Goal: Find specific page/section: Find specific page/section

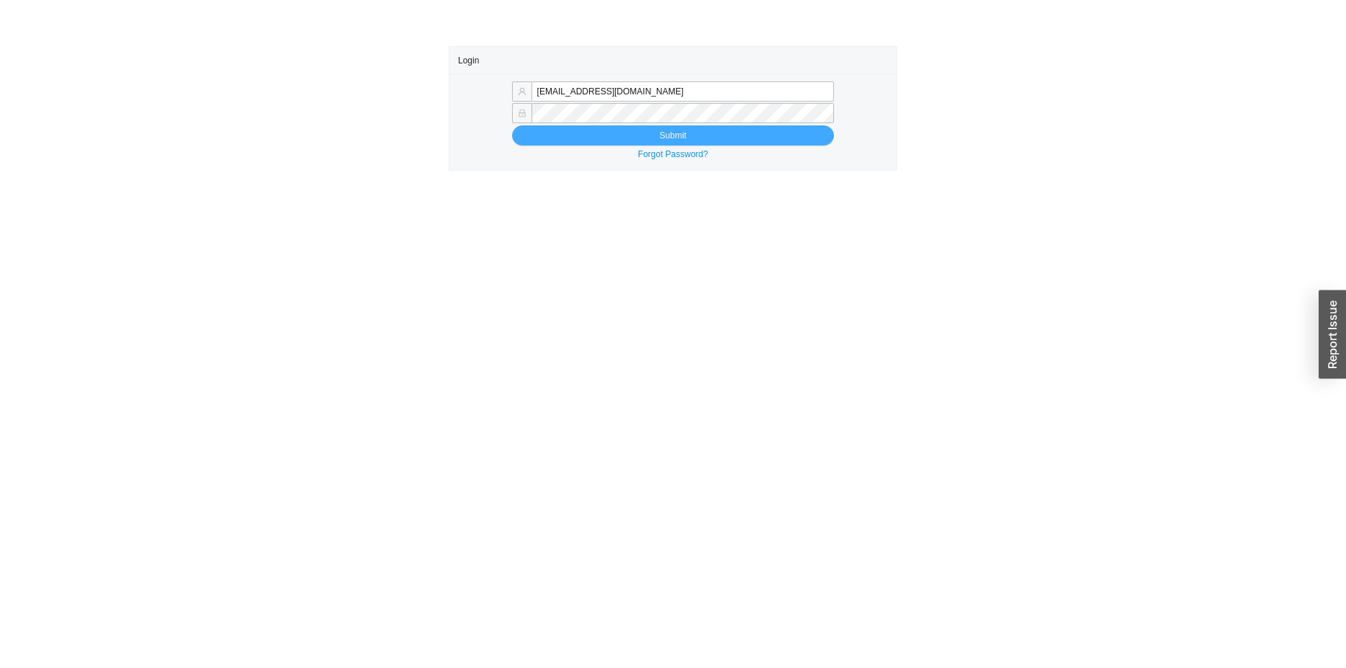
type input "zehavae@homeandstone.com"
click at [599, 133] on button "Submit" at bounding box center [673, 135] width 323 height 20
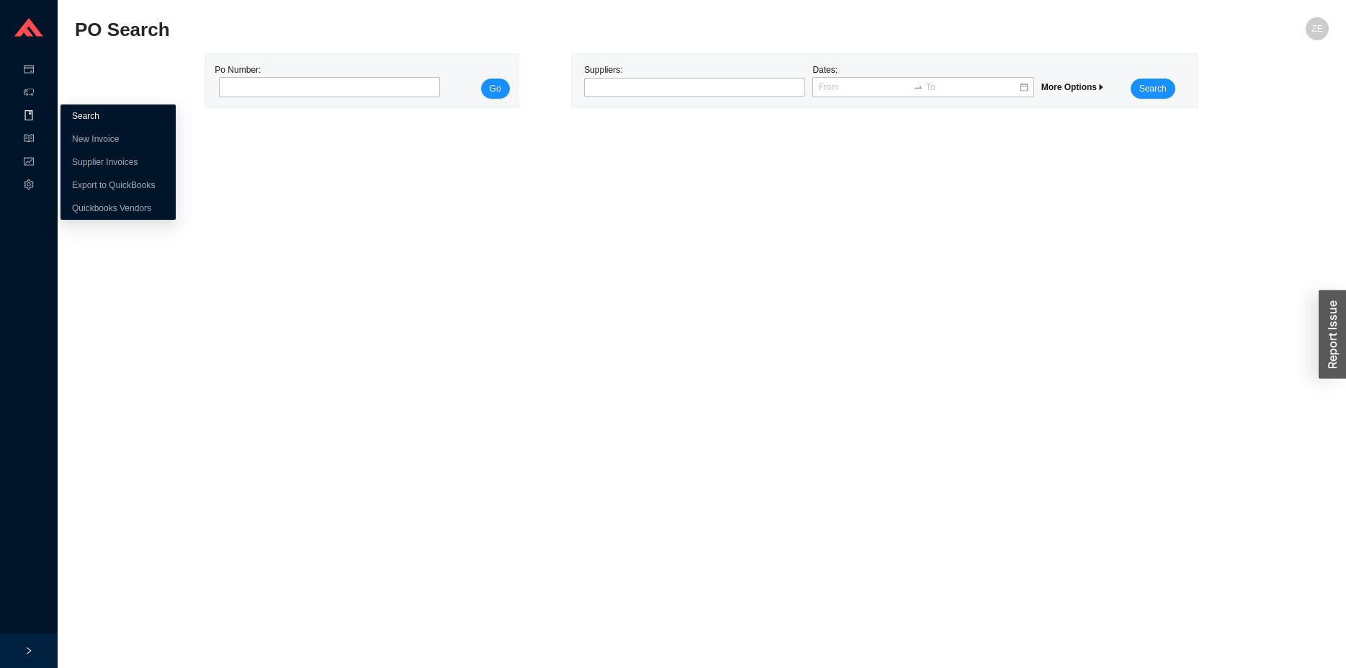
click at [97, 121] on link "Search" at bounding box center [85, 116] width 27 height 10
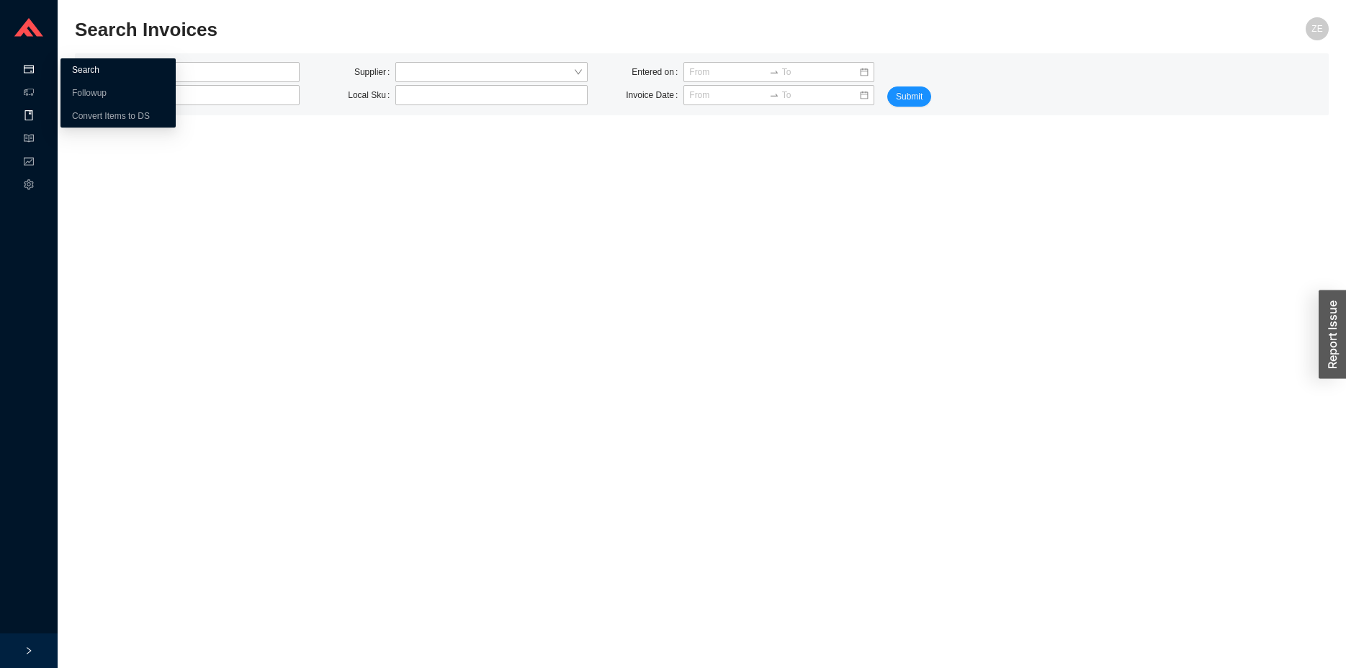
click at [99, 72] on link "Search" at bounding box center [85, 70] width 27 height 10
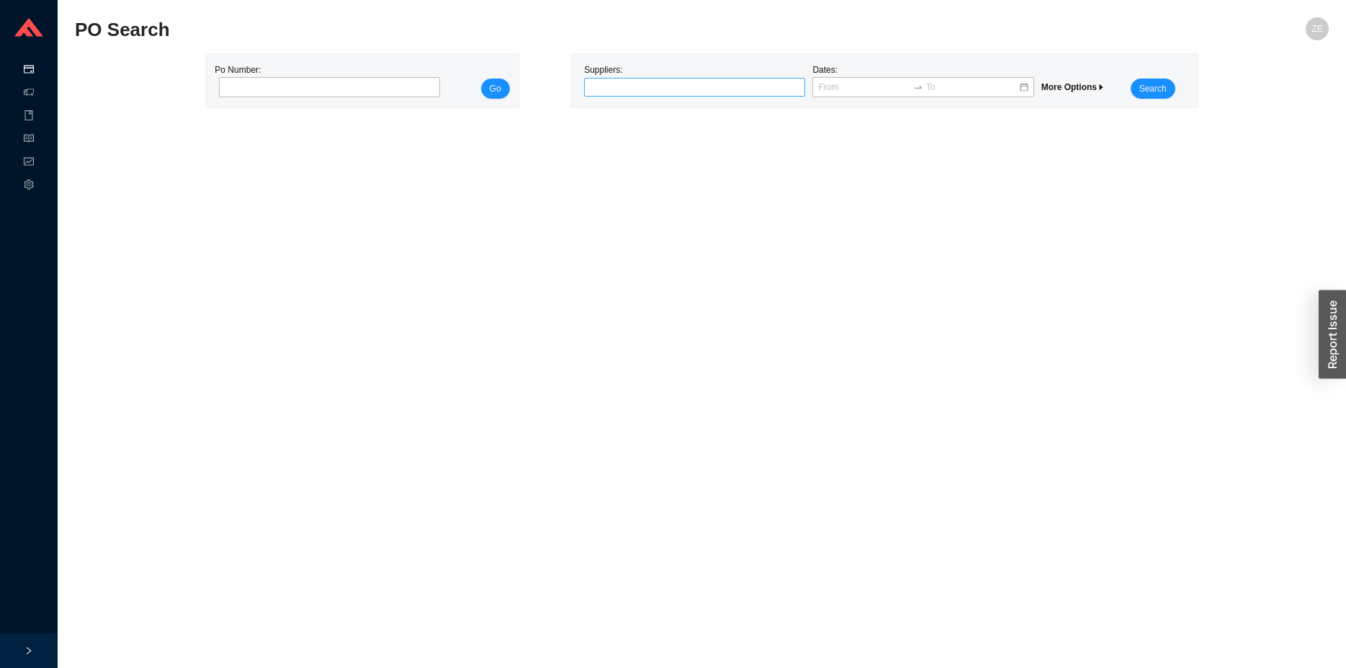
click at [622, 81] on div at bounding box center [688, 87] width 203 height 14
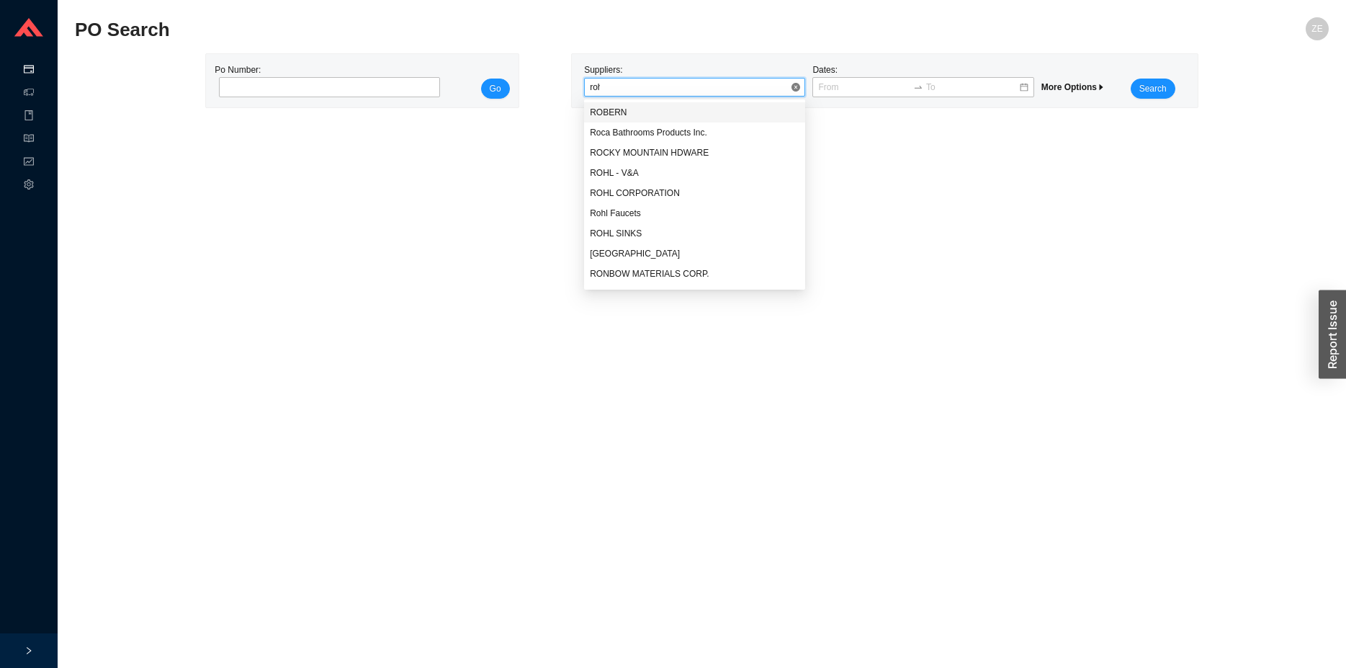
type input "rohl"
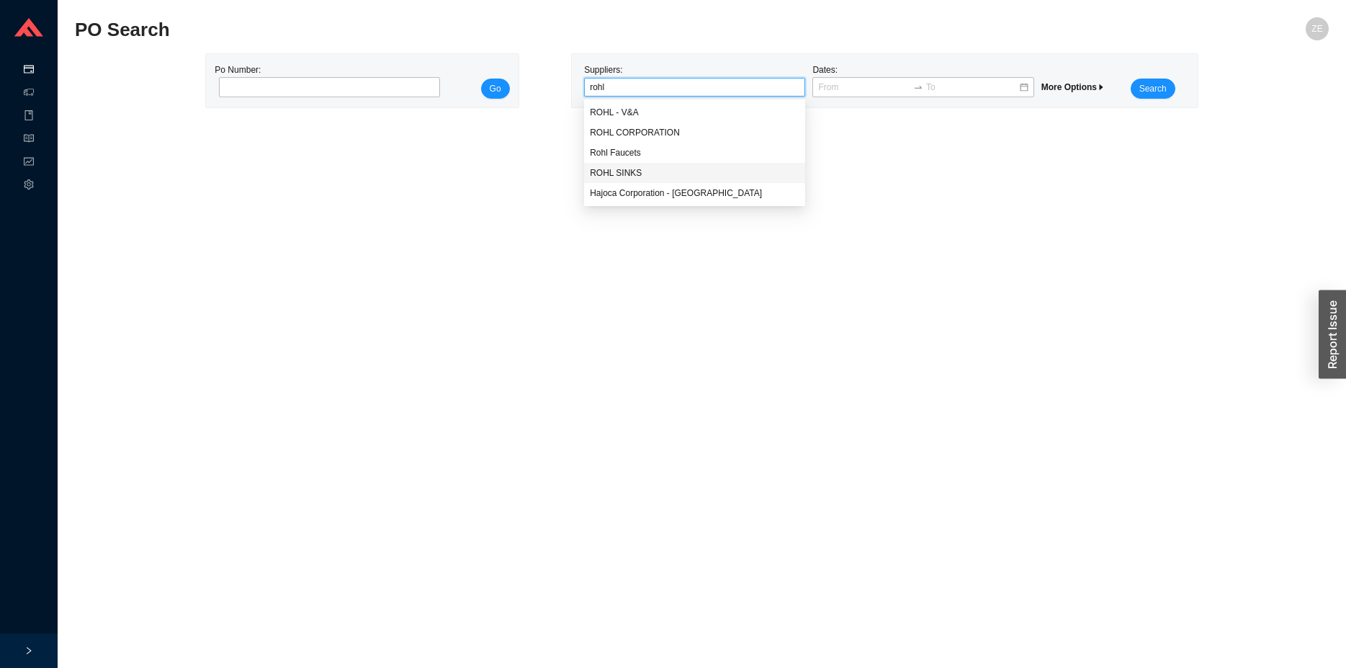
click at [630, 169] on div "ROHL SINKS" at bounding box center [695, 172] width 210 height 13
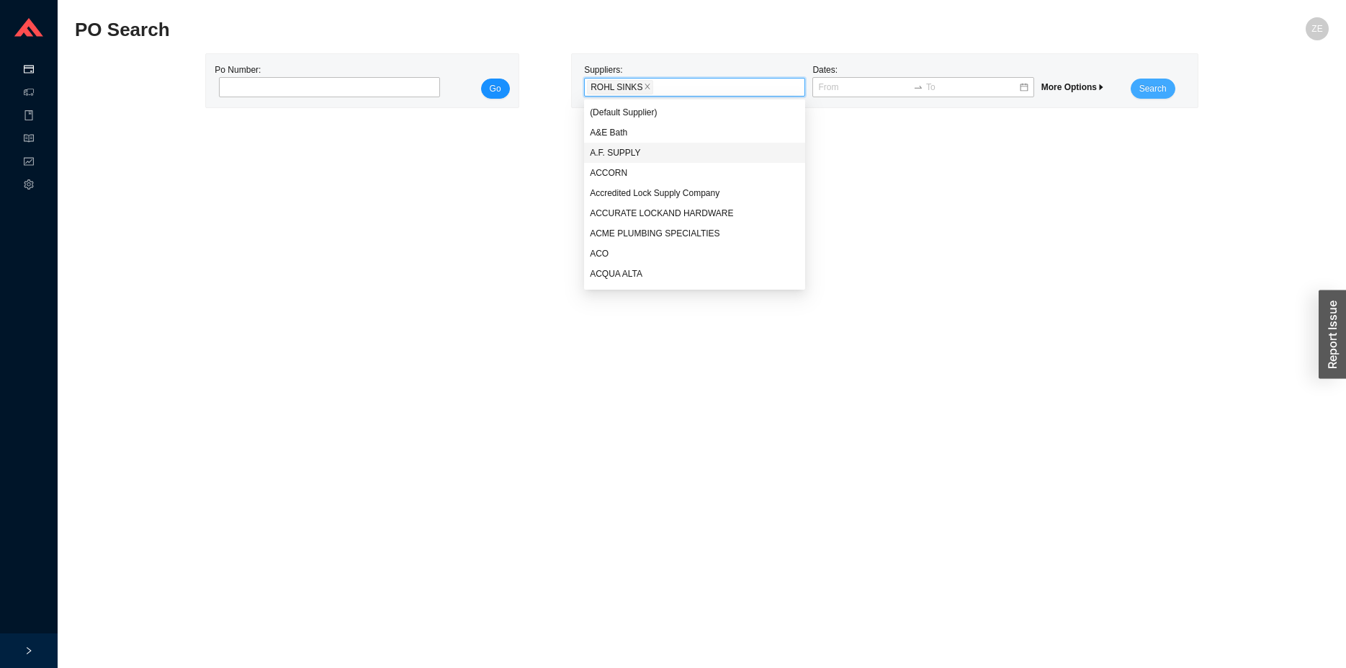
click at [1149, 91] on span "Search" at bounding box center [1152, 88] width 27 height 14
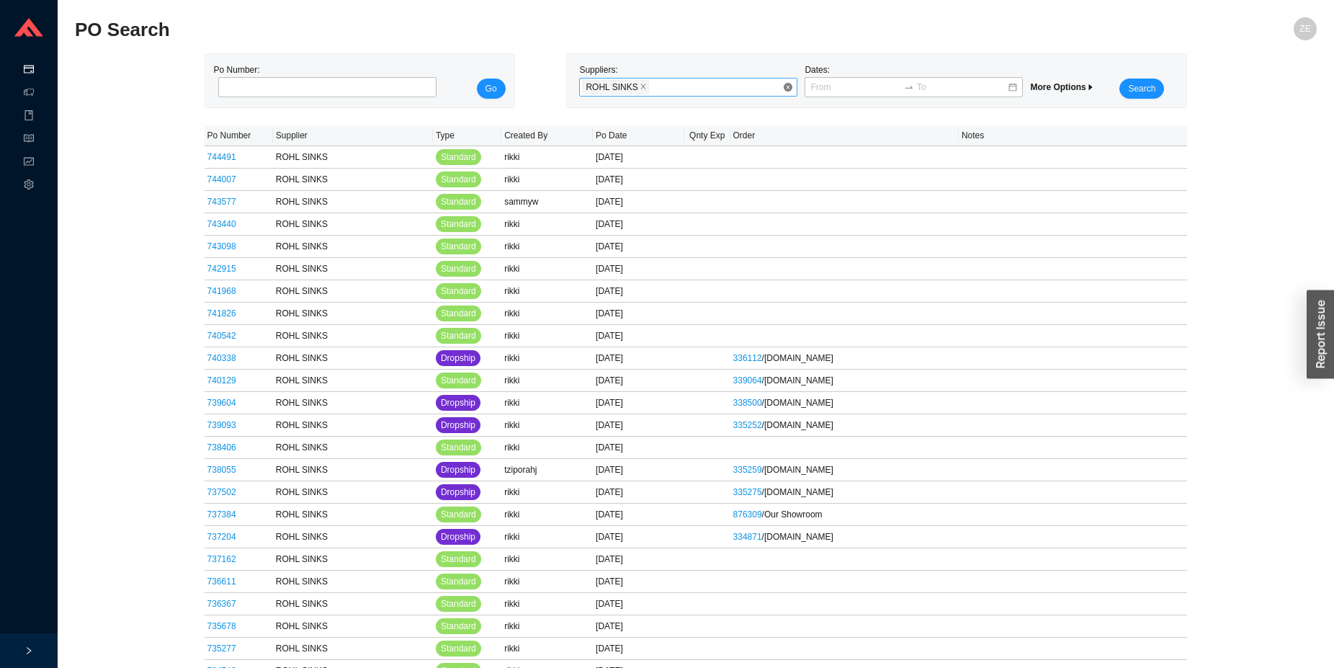
click at [690, 84] on div "ROHL SINKS" at bounding box center [682, 87] width 200 height 17
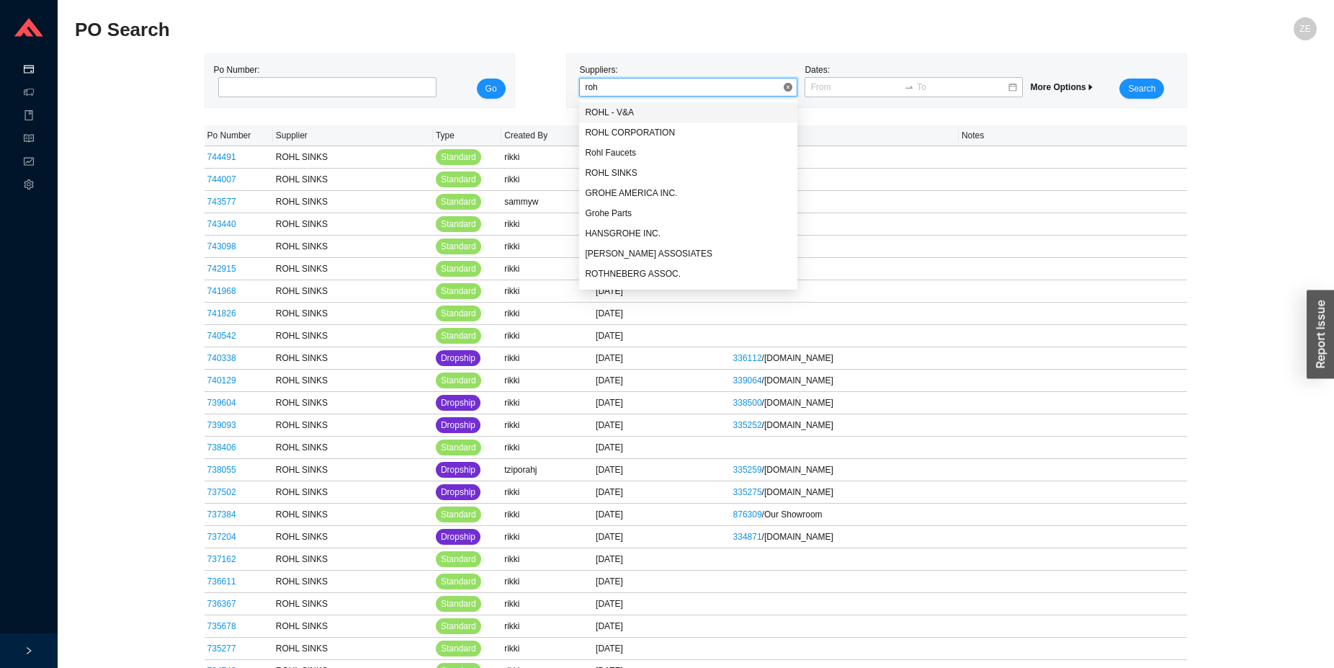
type input "rohl"
click at [652, 135] on div "ROHL CORPORATION" at bounding box center [688, 132] width 207 height 13
click at [1147, 87] on span "Search" at bounding box center [1141, 88] width 27 height 14
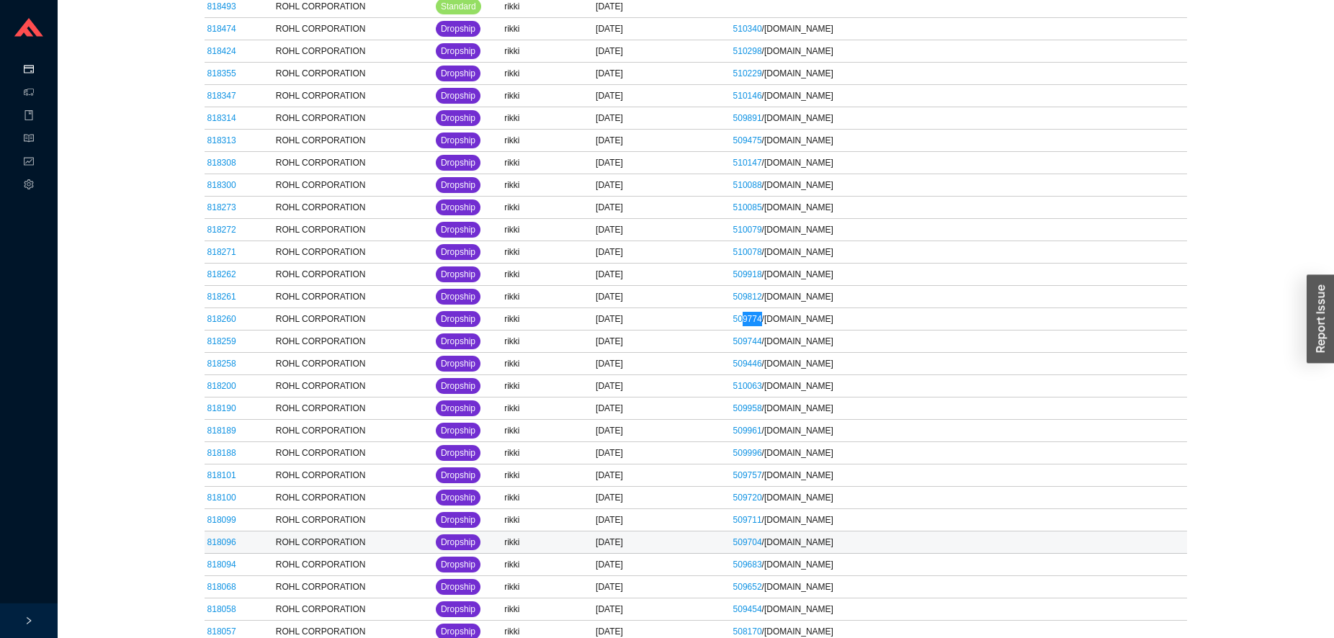
scroll to position [1624, 0]
